Goal: Task Accomplishment & Management: Manage account settings

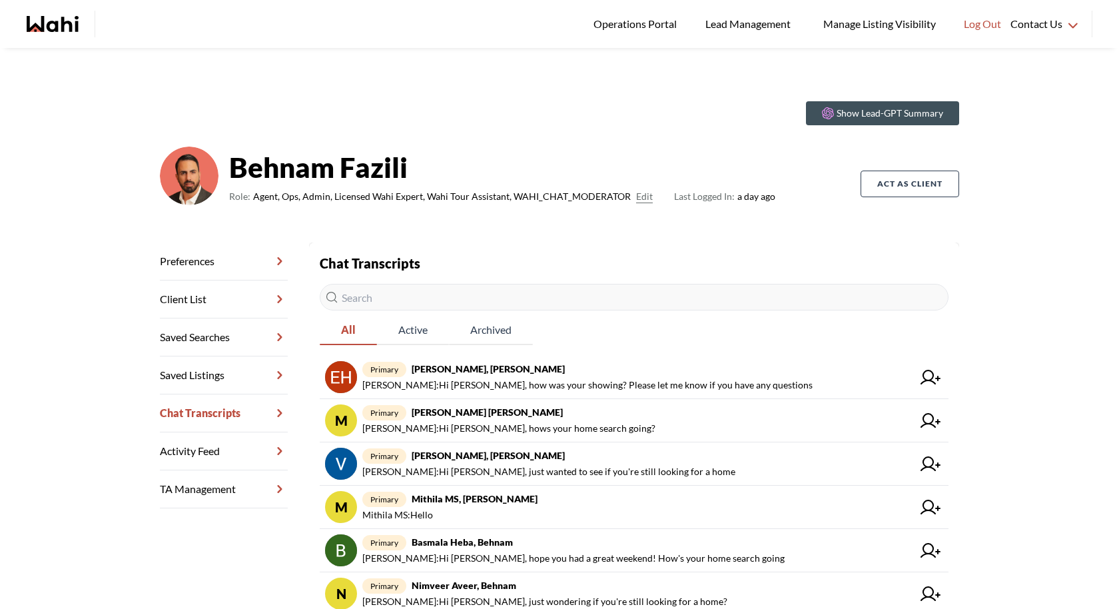
drag, startPoint x: 0, startPoint y: 0, endPoint x: 1004, endPoint y: 361, distance: 1067.1
click at [985, 28] on span "Log Out" at bounding box center [982, 23] width 37 height 17
click at [1004, 361] on div "Show Lead-GPT Summary [PERSON_NAME] Role: Agent, Ops, Admin, Licensed Wahi Expe…" at bounding box center [559, 469] width 1119 height 842
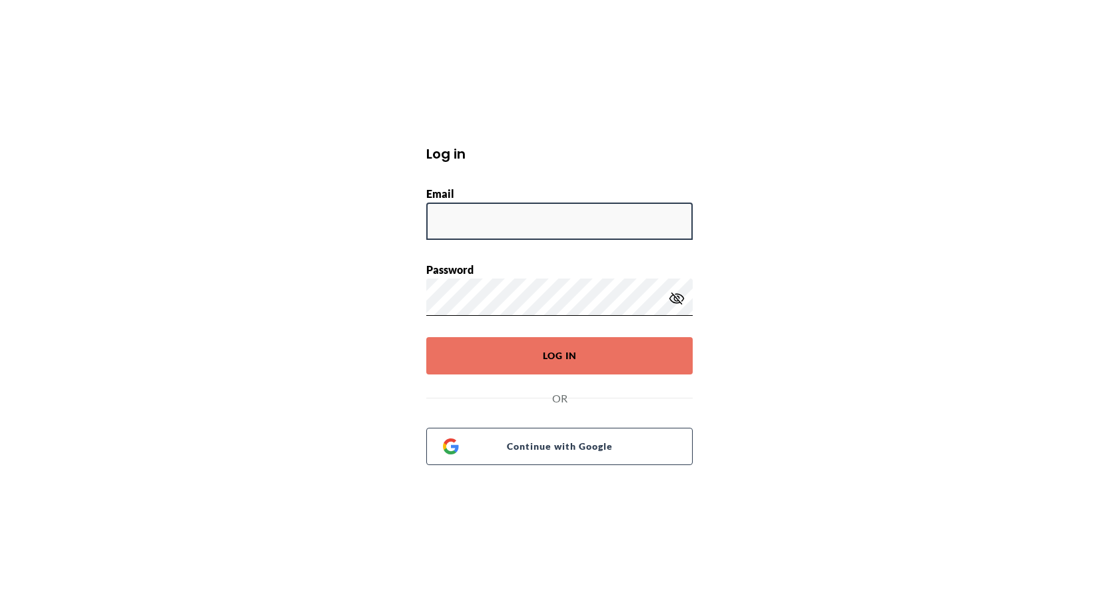
type input "[EMAIL_ADDRESS][DOMAIN_NAME]"
